Goal: Information Seeking & Learning: Learn about a topic

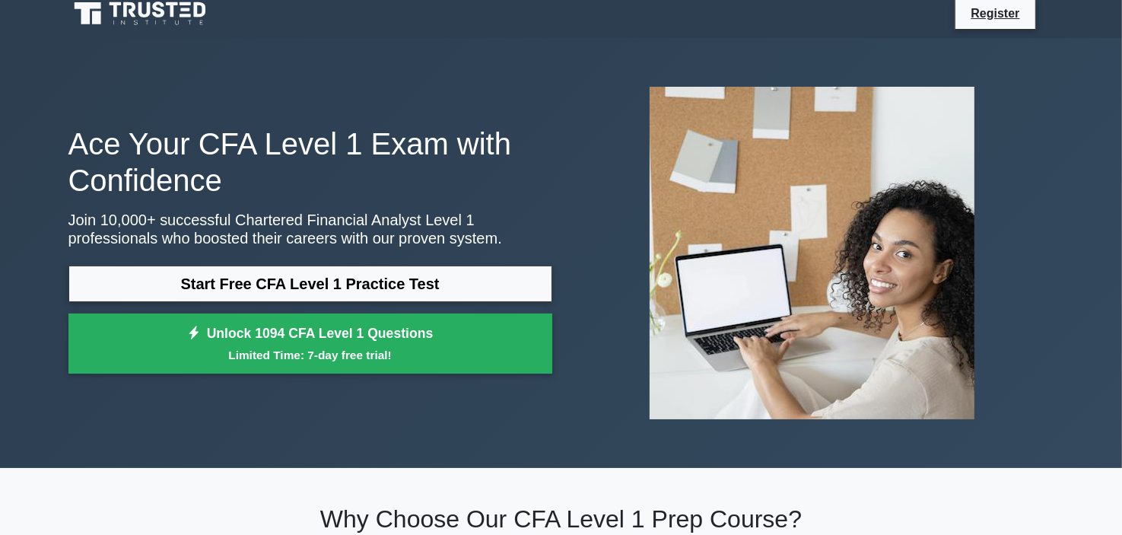
scroll to position [12, 0]
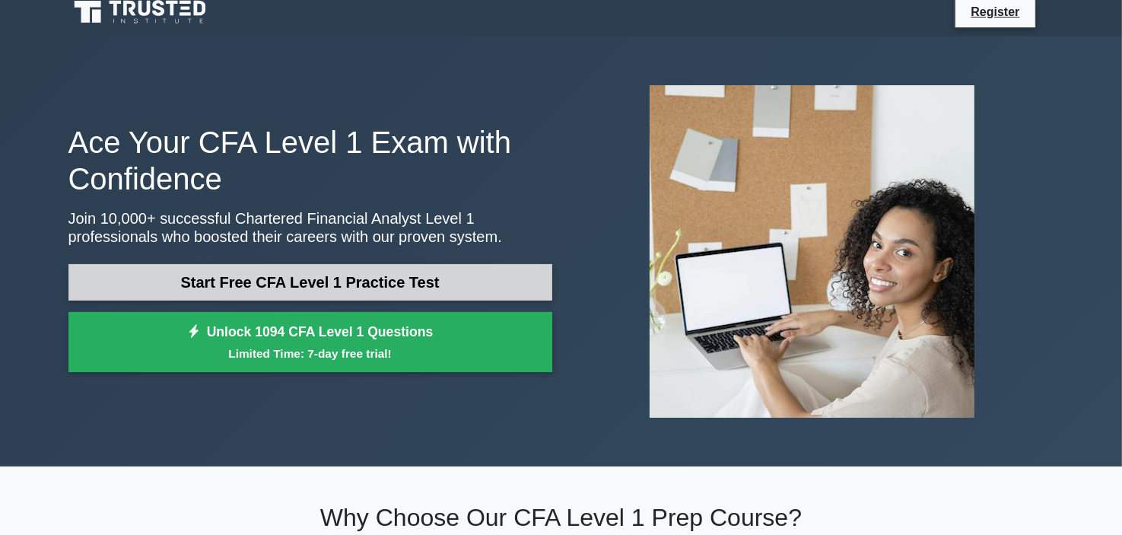
click at [379, 277] on link "Start Free CFA Level 1 Practice Test" at bounding box center [310, 282] width 484 height 37
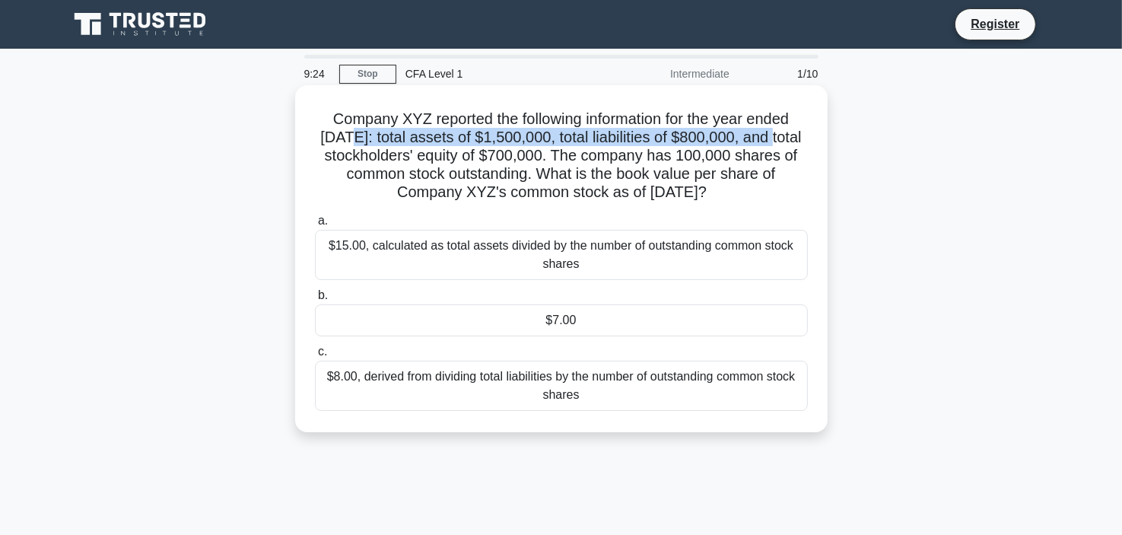
drag, startPoint x: 341, startPoint y: 148, endPoint x: 383, endPoint y: 145, distance: 42.0
click at [383, 145] on h5 "Company XYZ reported the following information for the year ended December 31, …" at bounding box center [561, 156] width 496 height 93
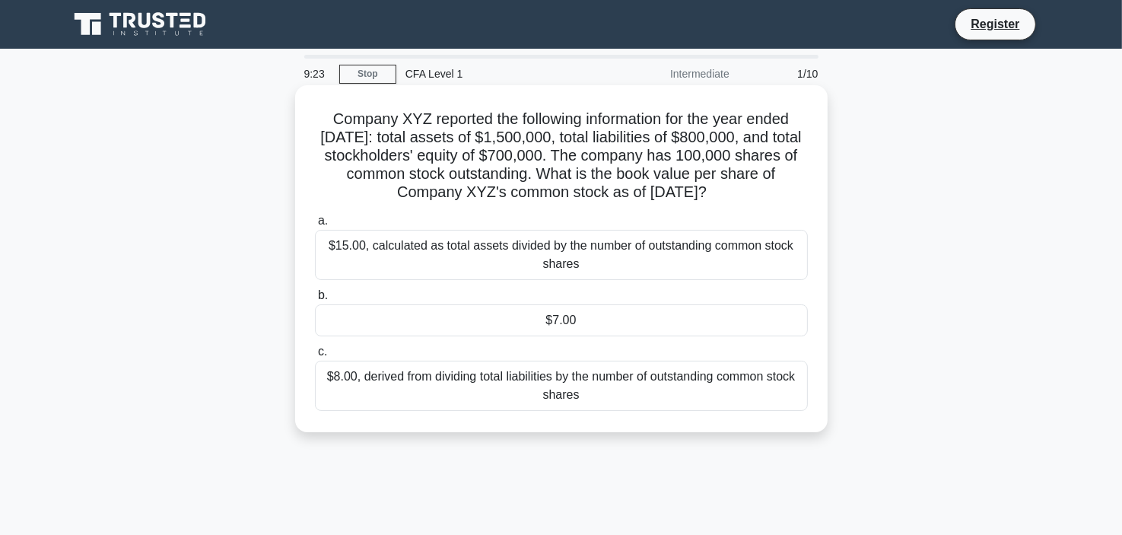
click at [418, 151] on h5 "Company XYZ reported the following information for the year ended December 31, …" at bounding box center [561, 156] width 496 height 93
click at [494, 153] on h5 "Company XYZ reported the following information for the year ended December 31, …" at bounding box center [561, 156] width 496 height 93
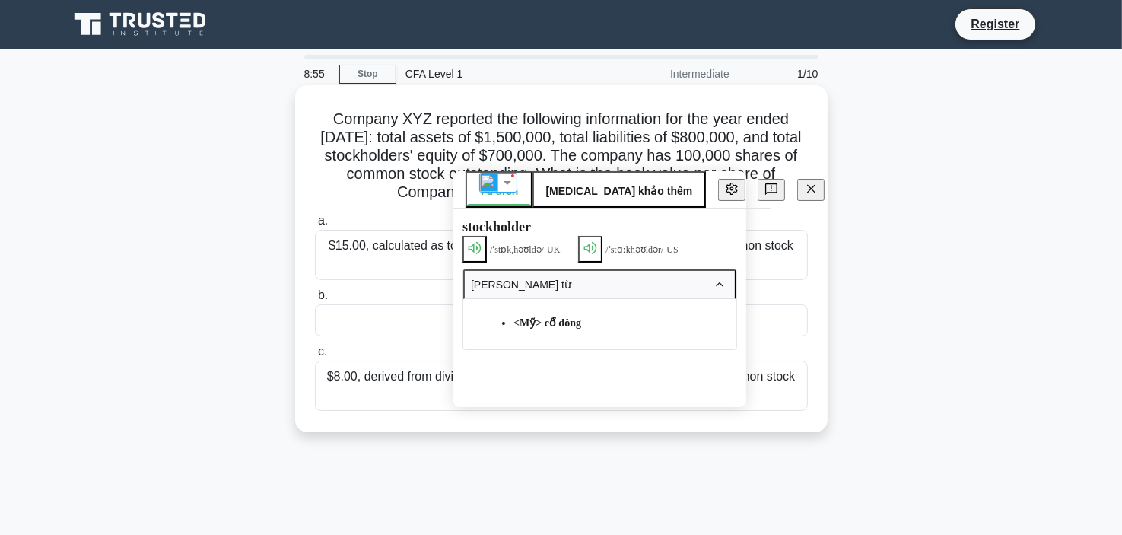
click at [729, 134] on h5 "Company XYZ reported the following information for the year ended December 31, …" at bounding box center [561, 156] width 496 height 93
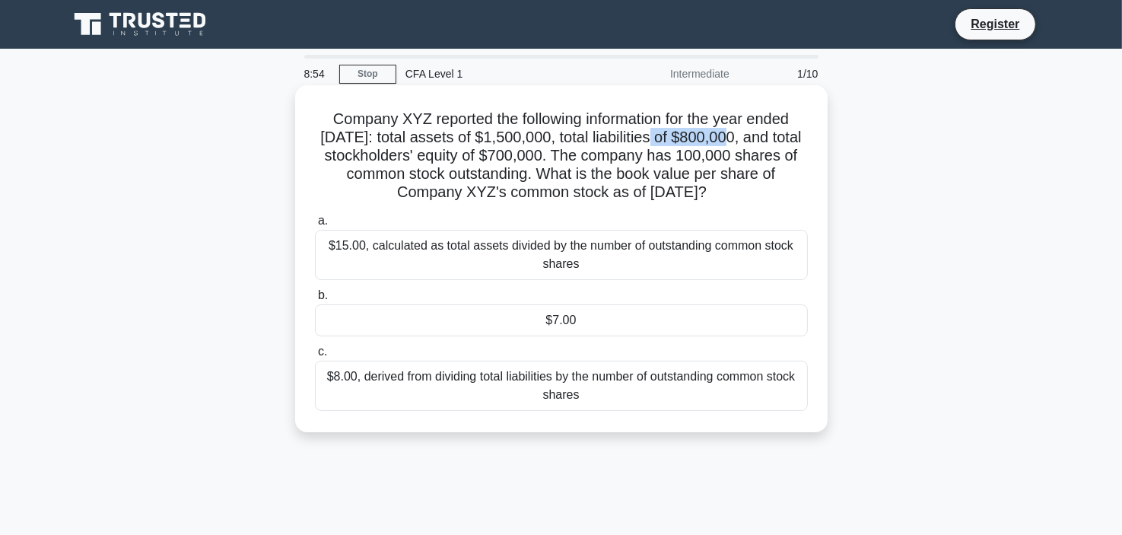
click at [729, 134] on h5 "Company XYZ reported the following information for the year ended December 31, …" at bounding box center [561, 156] width 496 height 93
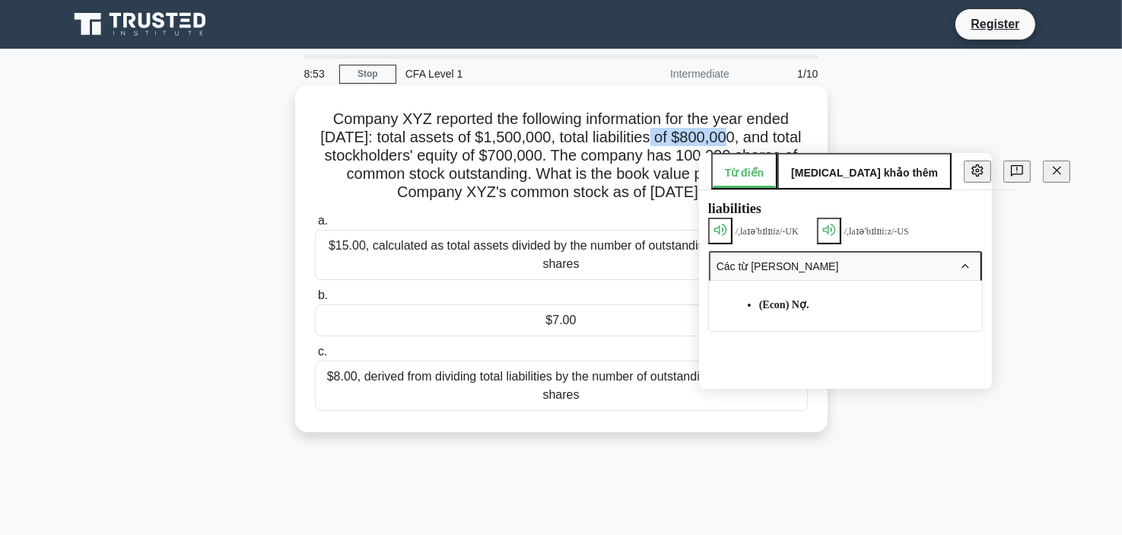
click at [729, 134] on h5 "Company XYZ reported the following information for the year ended December 31, …" at bounding box center [561, 156] width 496 height 93
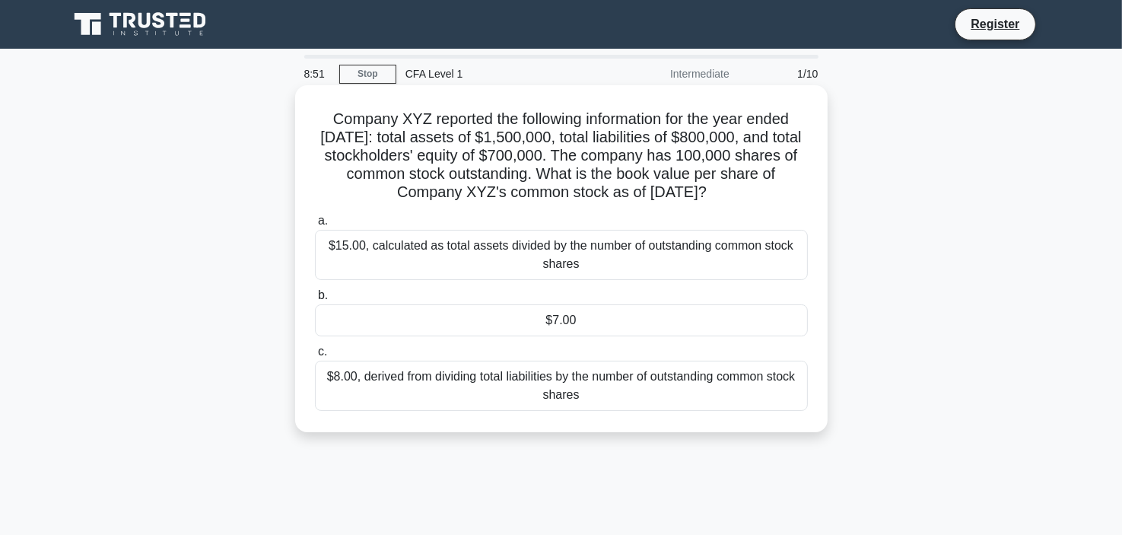
click at [599, 332] on div "$7.00" at bounding box center [561, 320] width 493 height 32
click at [315, 300] on input "b. $7.00" at bounding box center [315, 296] width 0 height 10
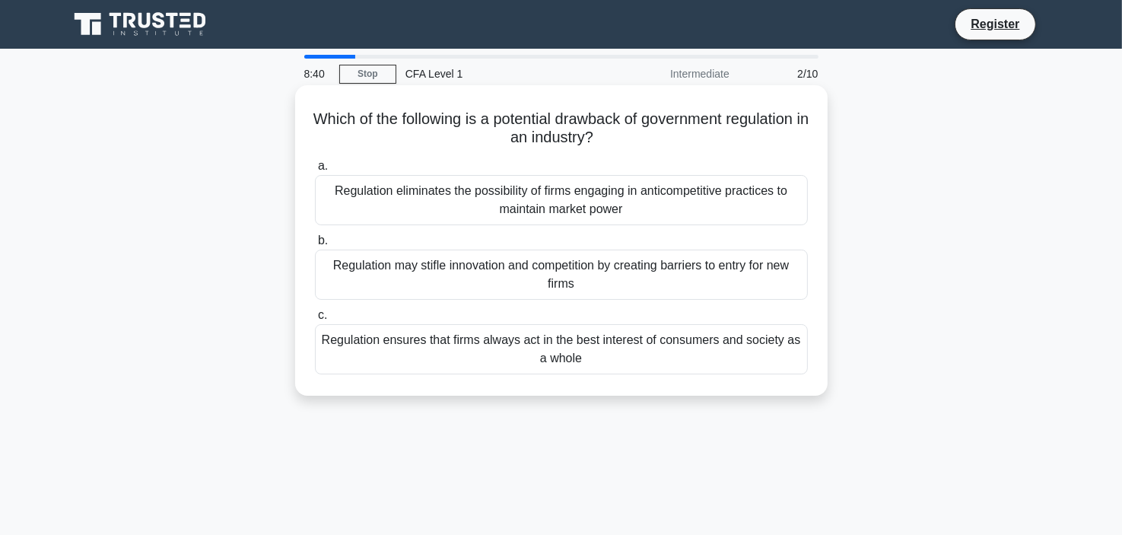
drag, startPoint x: 643, startPoint y: 135, endPoint x: 307, endPoint y: 116, distance: 337.5
click at [307, 116] on div "Which of the following is a potential drawback of government regulation in an i…" at bounding box center [561, 240] width 520 height 298
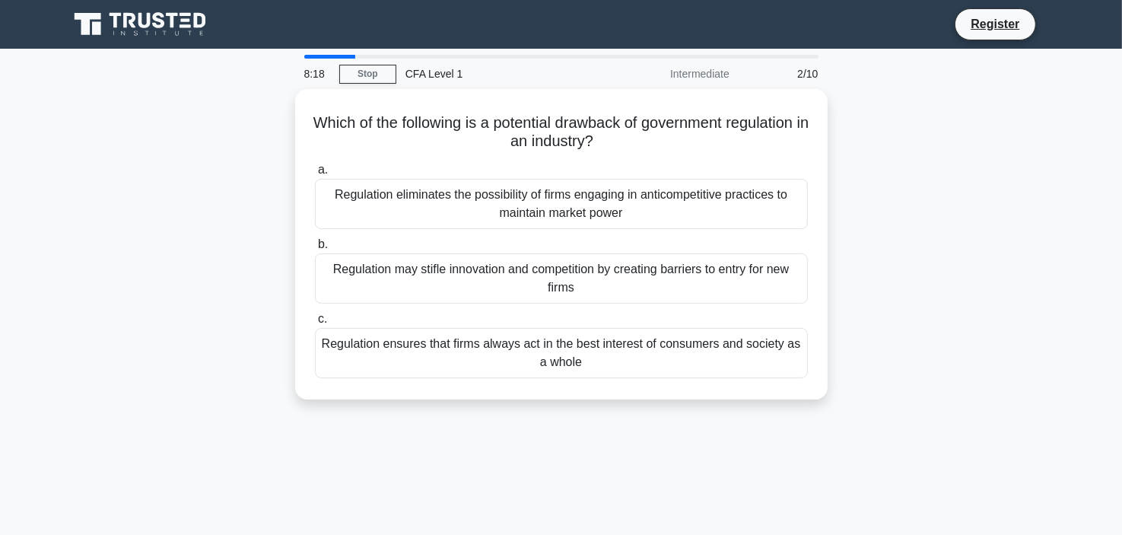
click at [227, 264] on div "Which of the following is a potential drawback of government regulation in an i…" at bounding box center [561, 253] width 1004 height 329
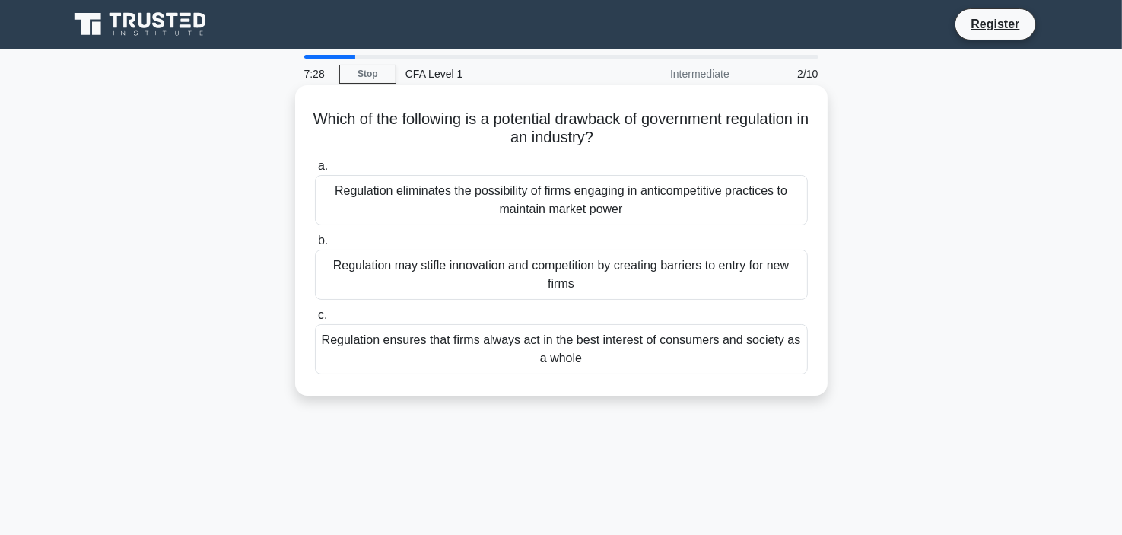
click at [565, 351] on div "Regulation ensures that firms always act in the best interest of consumers and …" at bounding box center [561, 349] width 493 height 50
click at [315, 320] on input "c. Regulation ensures that firms always act in the best interest of consumers a…" at bounding box center [315, 315] width 0 height 10
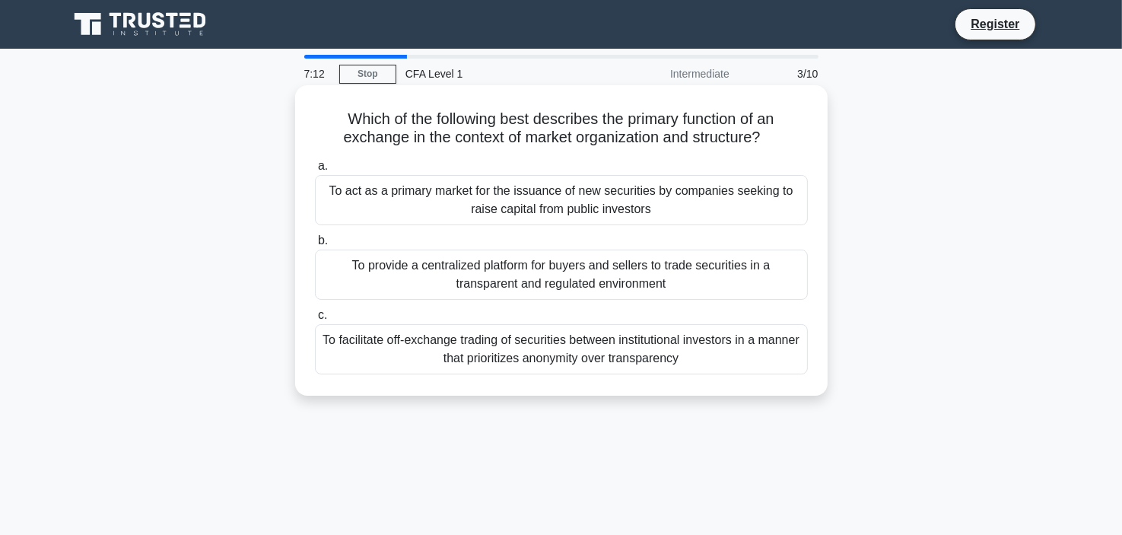
click at [615, 215] on div "To act as a primary market for the issuance of new securities by companies seek…" at bounding box center [561, 200] width 493 height 50
click at [315, 171] on input "a. To act as a primary market for the issuance of new securities by companies s…" at bounding box center [315, 166] width 0 height 10
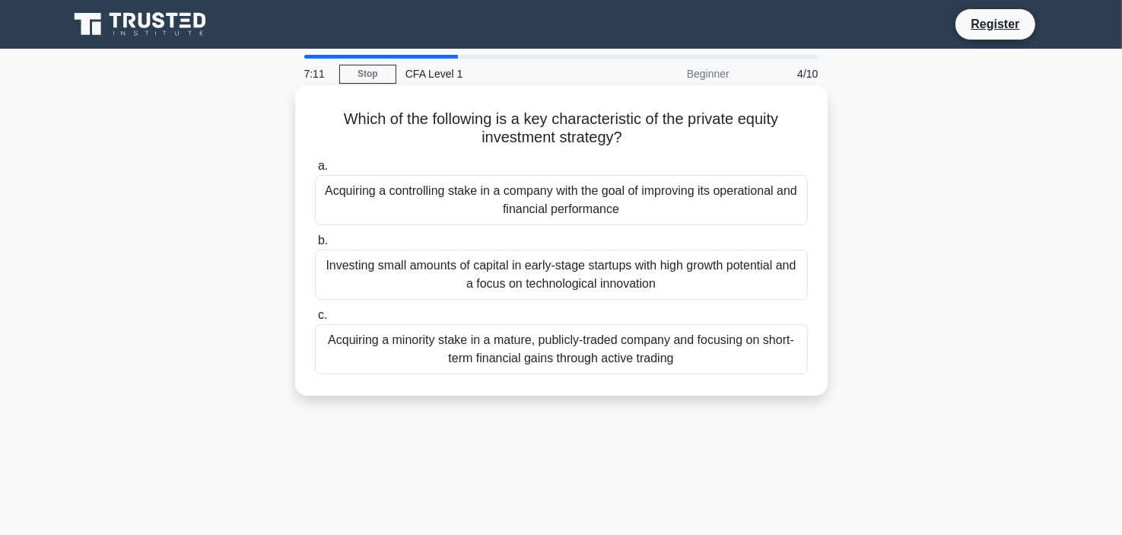
click at [605, 264] on div "Investing small amounts of capital in early-stage startups with high growth pot…" at bounding box center [561, 274] width 493 height 50
click at [315, 246] on input "b. Investing small amounts of capital in early-stage startups with high growth …" at bounding box center [315, 241] width 0 height 10
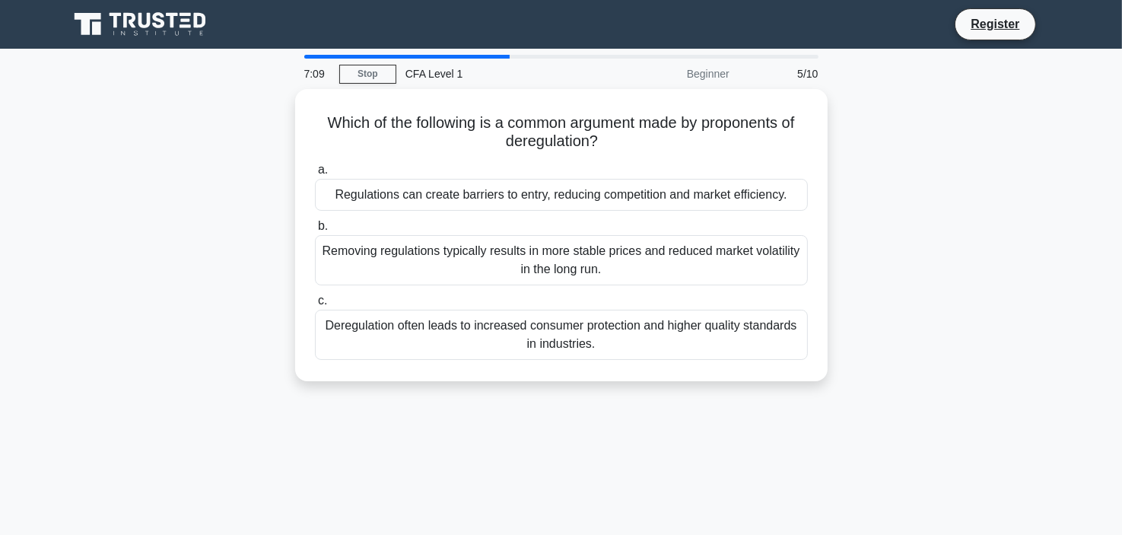
click at [598, 323] on div "Deregulation often leads to increased consumer protection and higher quality st…" at bounding box center [561, 335] width 493 height 50
click at [315, 306] on input "c. Deregulation often leads to increased consumer protection and higher quality…" at bounding box center [315, 301] width 0 height 10
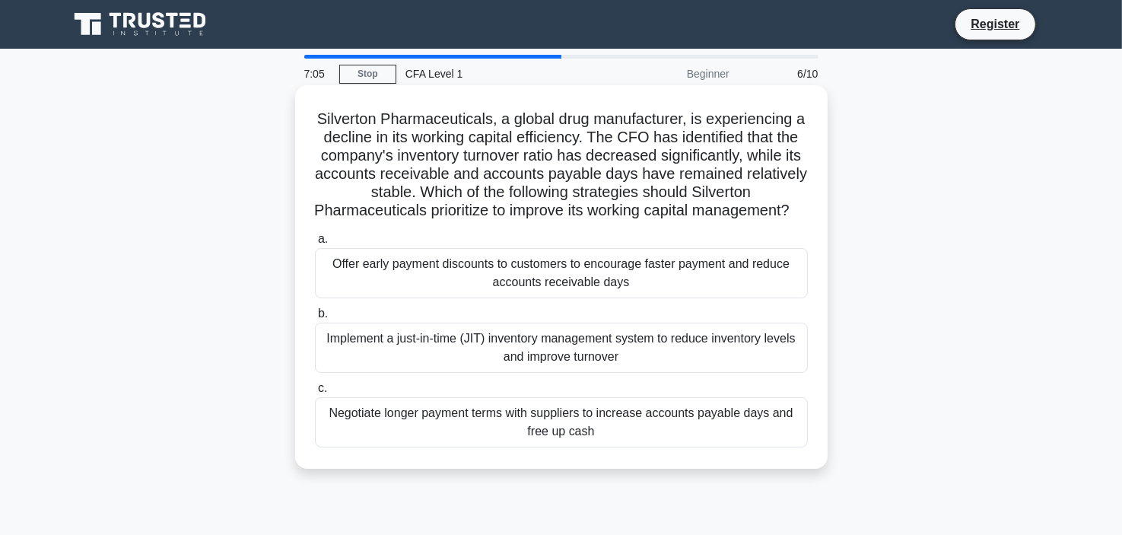
click at [570, 298] on div "Offer early payment discounts to customers to encourage faster payment and redu…" at bounding box center [561, 273] width 493 height 50
click at [315, 244] on input "a. Offer early payment discounts to customers to encourage faster payment and r…" at bounding box center [315, 239] width 0 height 10
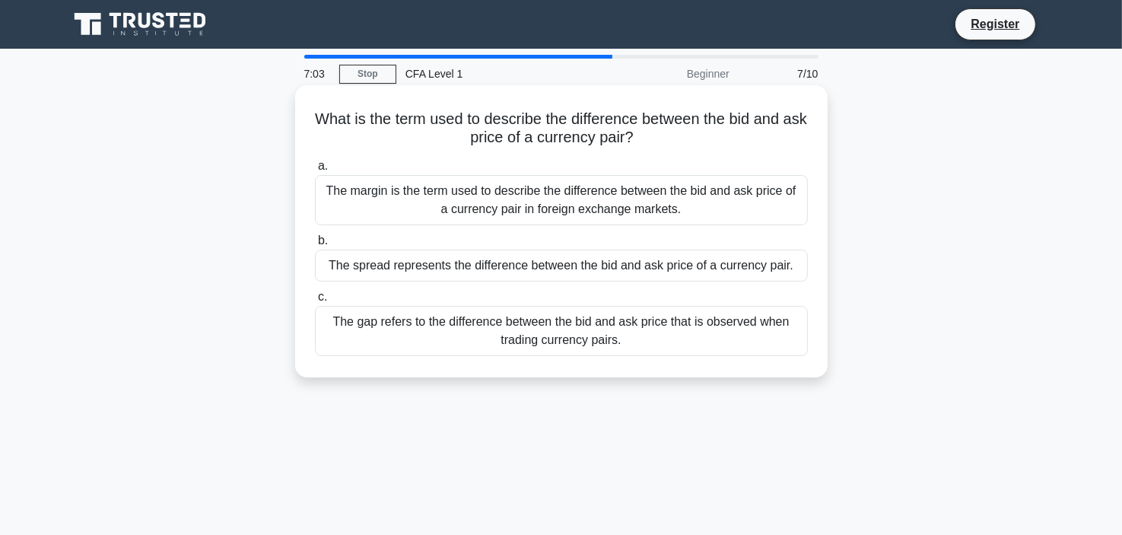
click at [566, 325] on div "The gap refers to the difference between the bid and ask price that is observed…" at bounding box center [561, 331] width 493 height 50
click at [315, 302] on input "c. The gap refers to the difference between the bid and ask price that is obser…" at bounding box center [315, 297] width 0 height 10
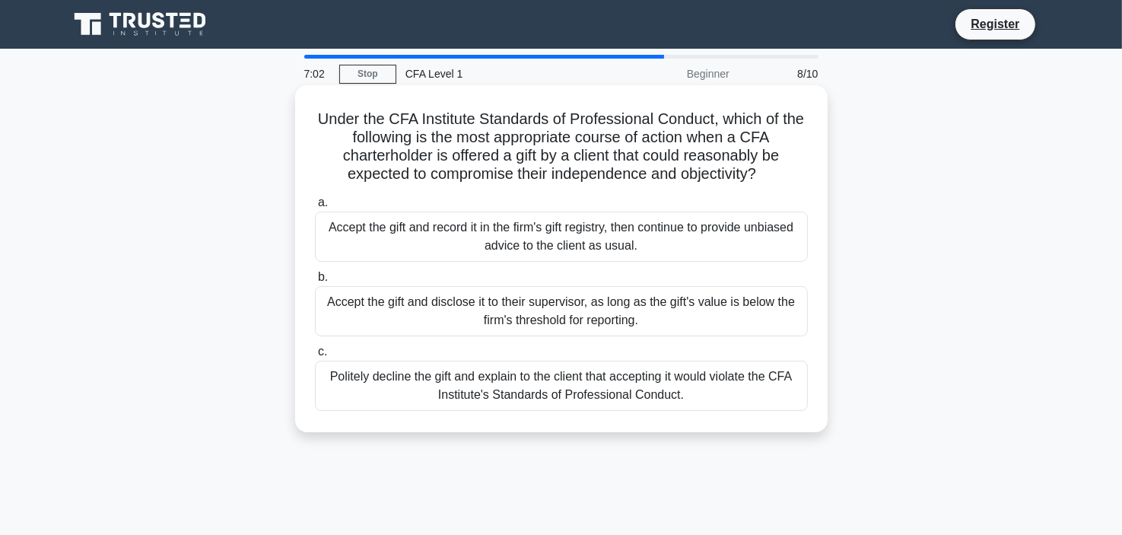
click at [577, 296] on div "Accept the gift and disclose it to their supervisor, as long as the gift's valu…" at bounding box center [561, 311] width 493 height 50
click at [315, 282] on input "b. Accept the gift and disclose it to their supervisor, as long as the gift's v…" at bounding box center [315, 277] width 0 height 10
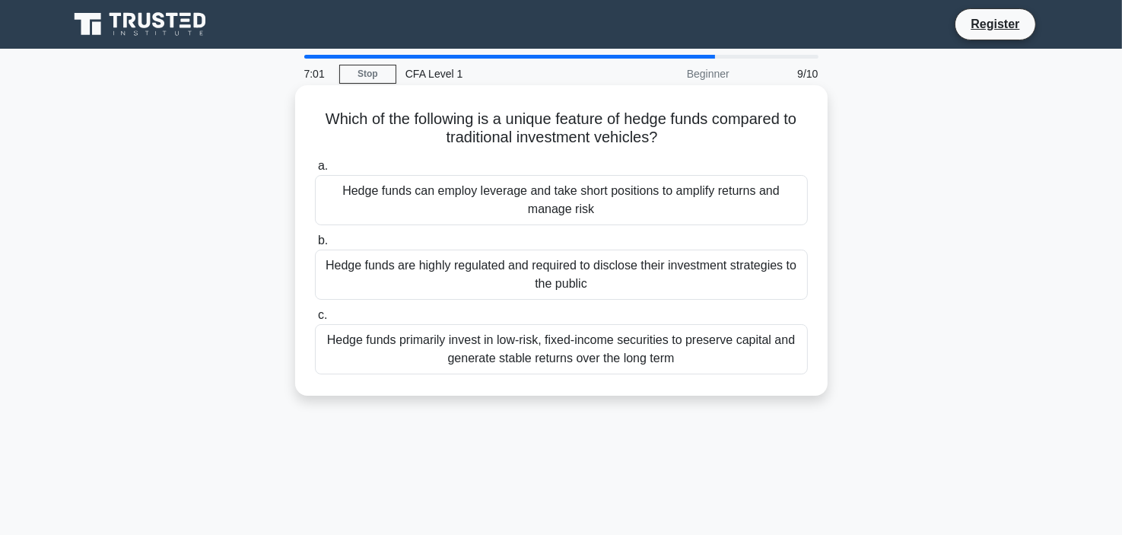
click at [608, 219] on div "Hedge funds can employ leverage and take short positions to amplify returns and…" at bounding box center [561, 200] width 493 height 50
click at [315, 171] on input "a. Hedge funds can employ leverage and take short positions to amplify returns …" at bounding box center [315, 166] width 0 height 10
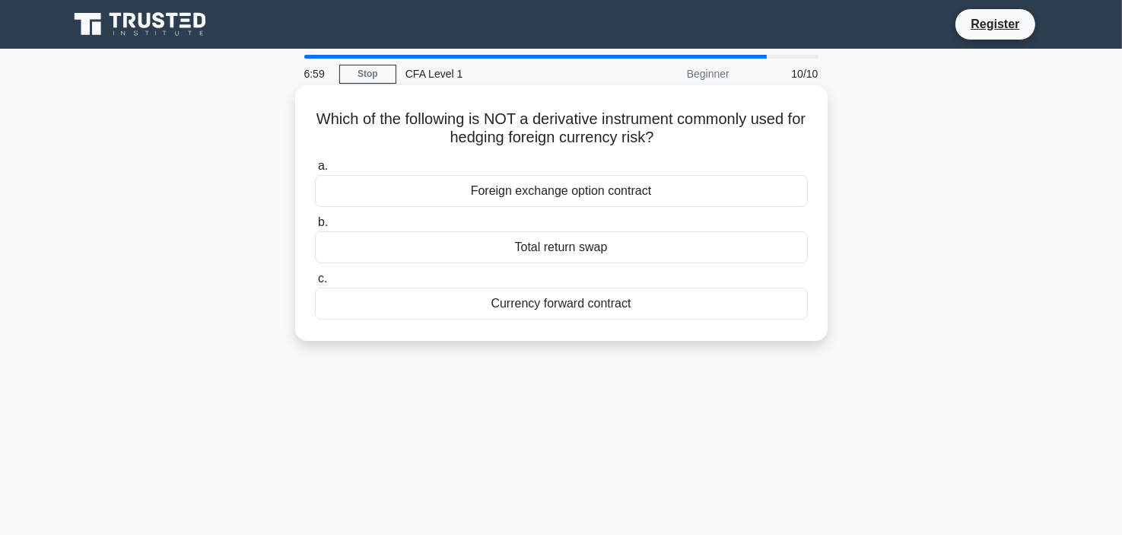
click at [606, 248] on div "Total return swap" at bounding box center [561, 247] width 493 height 32
click at [315, 227] on input "b. Total return swap" at bounding box center [315, 223] width 0 height 10
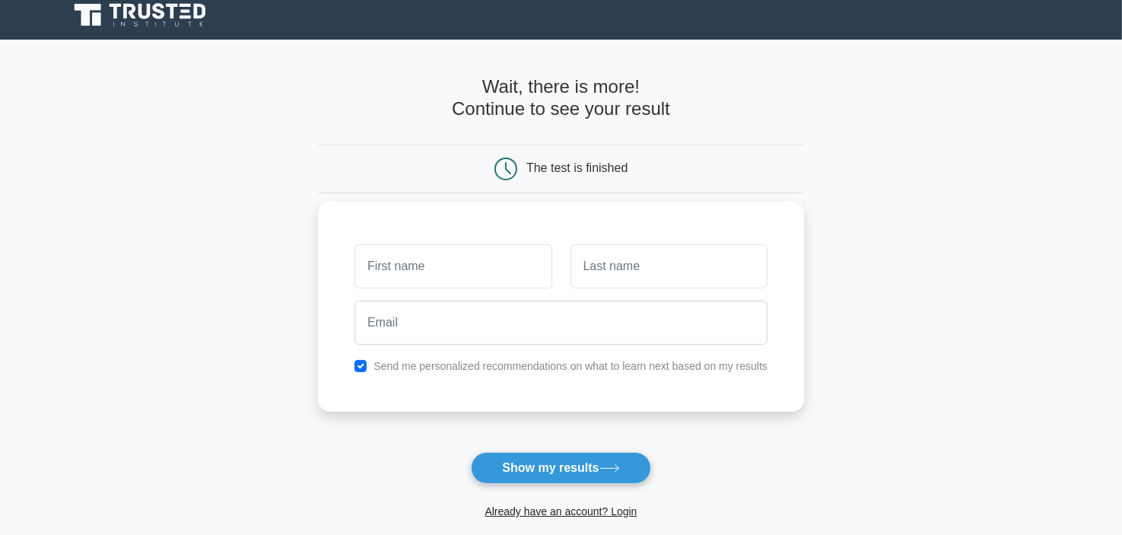
scroll to position [228, 0]
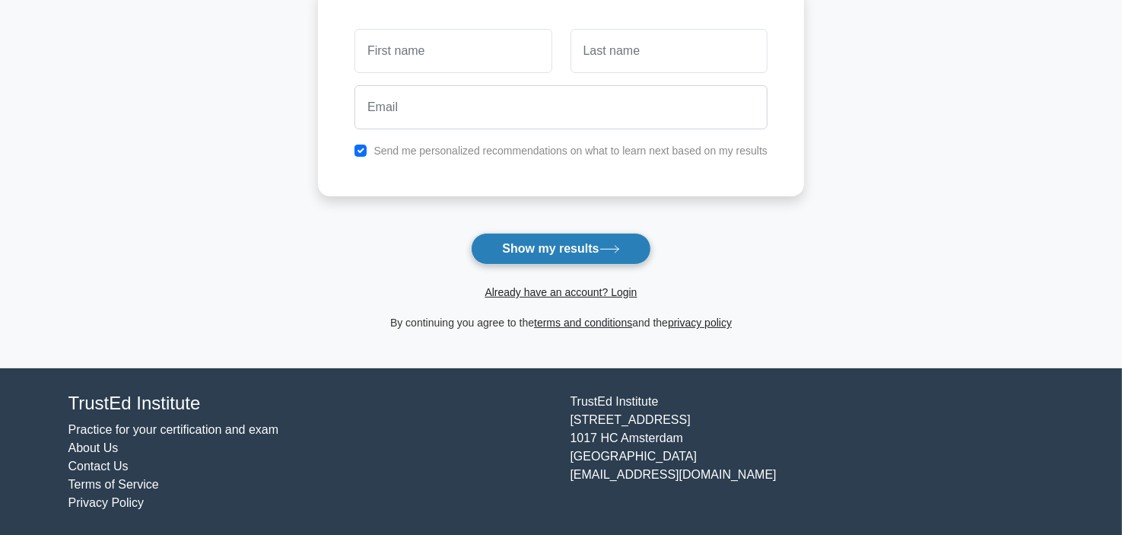
click at [564, 250] on button "Show my results" at bounding box center [560, 249] width 179 height 32
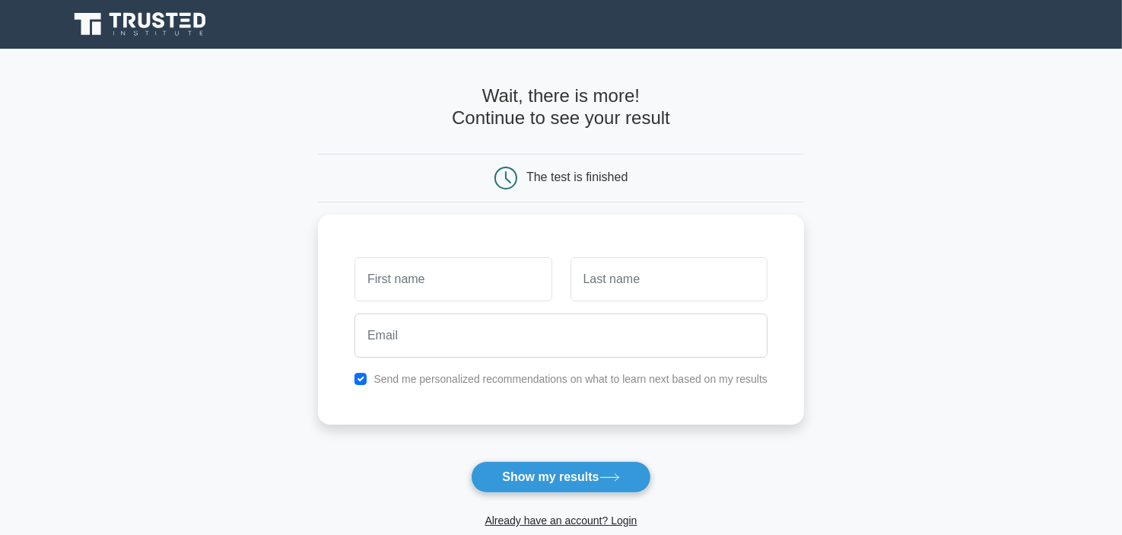
click at [151, 17] on icon at bounding box center [144, 20] width 12 height 15
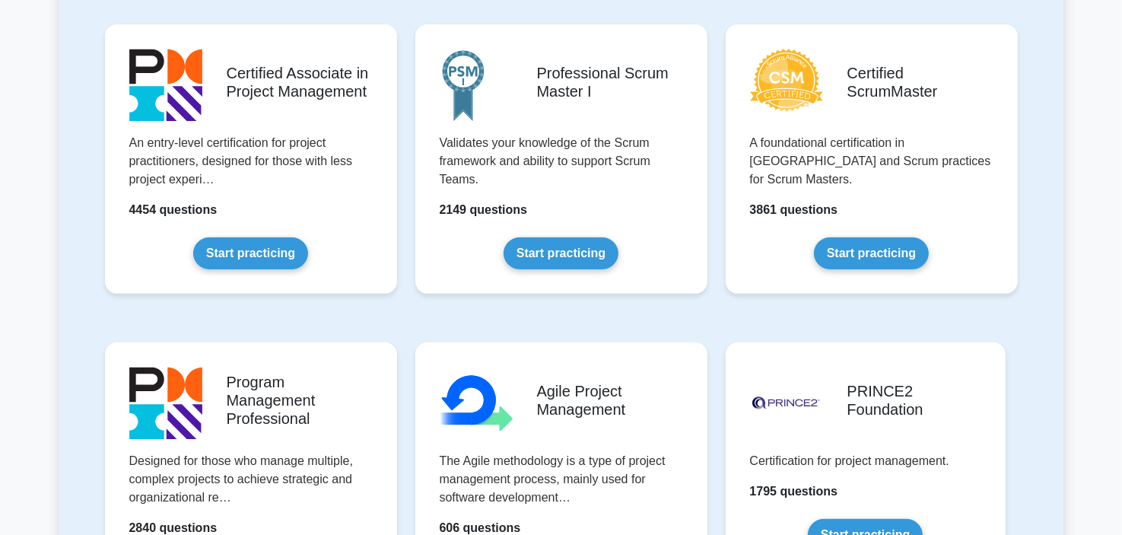
scroll to position [650, 0]
